Goal: Navigation & Orientation: Find specific page/section

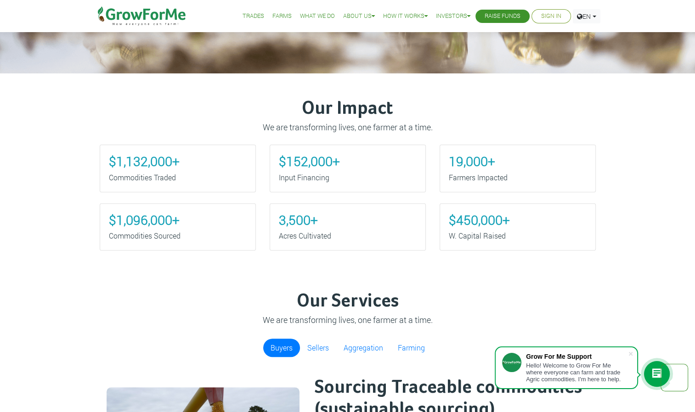
scroll to position [407, 0]
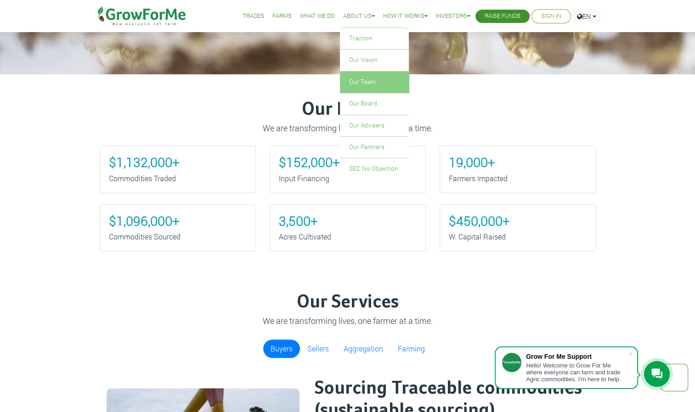
click at [364, 81] on link "Our Team" at bounding box center [374, 82] width 69 height 21
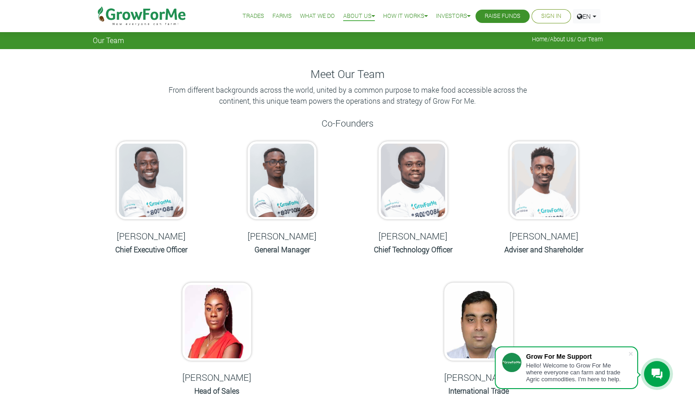
click at [160, 16] on img at bounding box center [142, 16] width 94 height 32
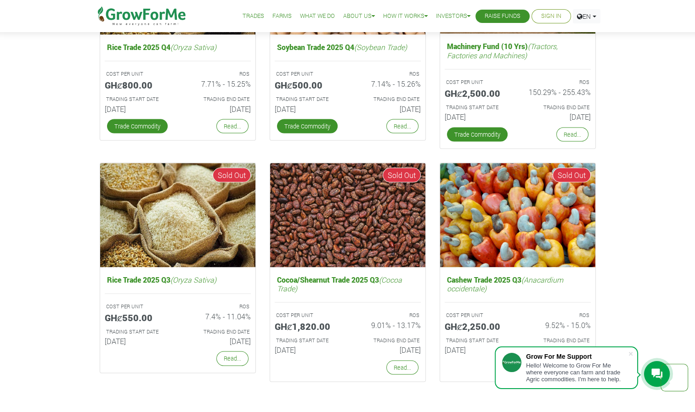
scroll to position [1692, 0]
